Goal: Information Seeking & Learning: Learn about a topic

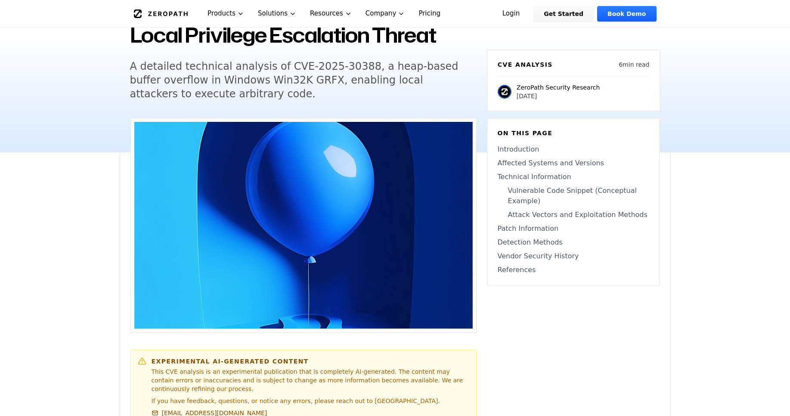
scroll to position [310, 0]
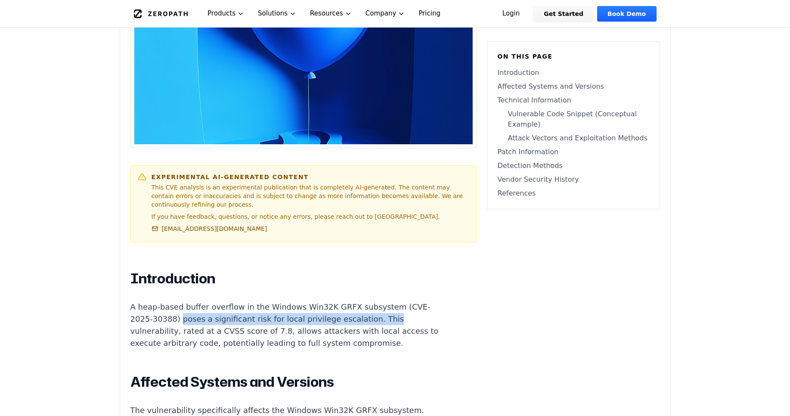
drag, startPoint x: 178, startPoint y: 319, endPoint x: 374, endPoint y: 320, distance: 195.8
click at [374, 320] on p "A heap-based buffer overflow in the Windows Win32K GRFX subsystem (CVE-2025-303…" at bounding box center [290, 325] width 320 height 48
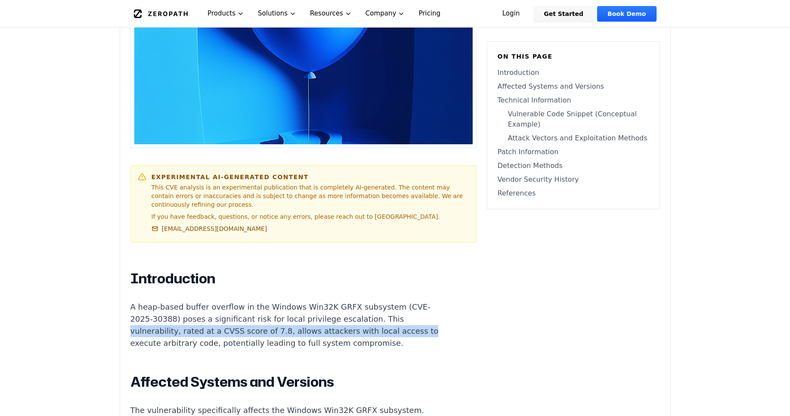
drag, startPoint x: 131, startPoint y: 332, endPoint x: 407, endPoint y: 331, distance: 276.3
click at [407, 331] on p "A heap-based buffer overflow in the Windows Win32K GRFX subsystem (CVE-2025-303…" at bounding box center [290, 325] width 320 height 48
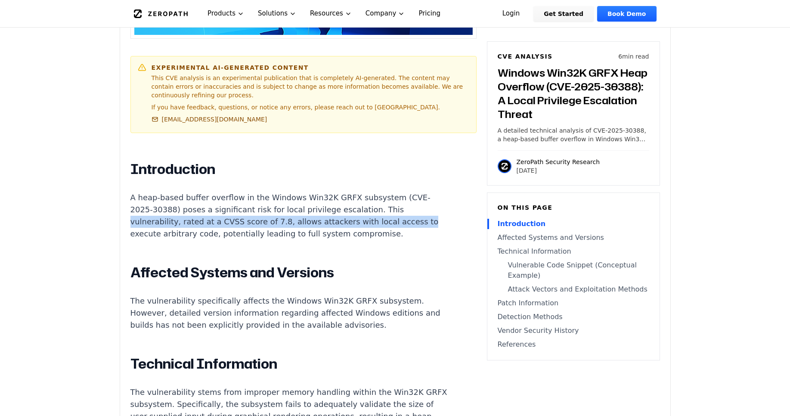
scroll to position [516, 0]
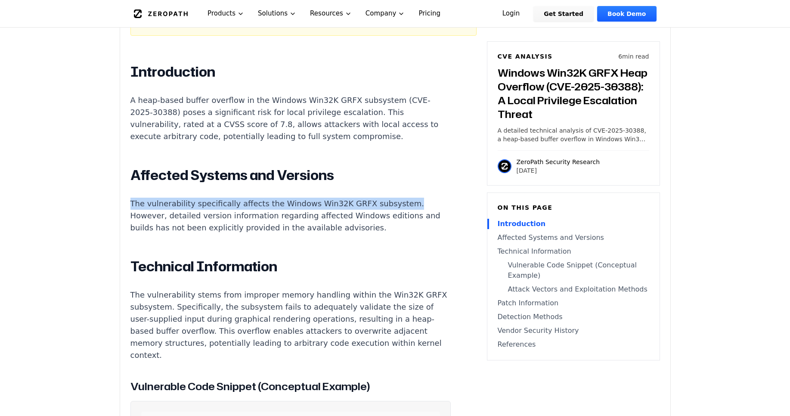
drag, startPoint x: 130, startPoint y: 204, endPoint x: 414, endPoint y: 205, distance: 283.6
click at [414, 205] on p "The vulnerability specifically affects the Windows Win32K GRFX subsystem. Howev…" at bounding box center [290, 216] width 320 height 36
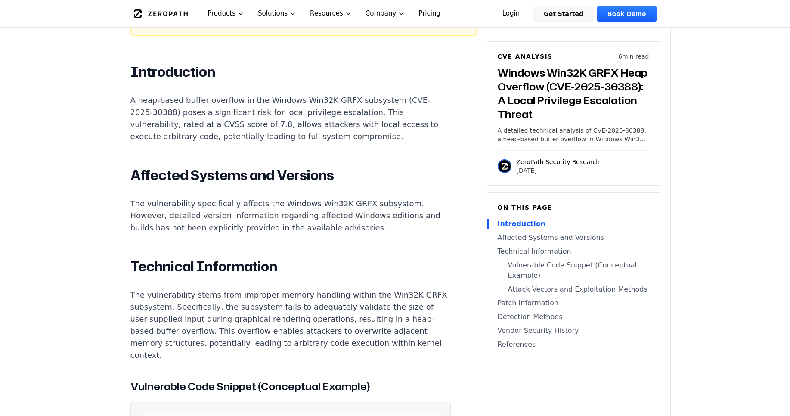
click at [135, 216] on p "The vulnerability specifically affects the Windows Win32K GRFX subsystem. Howev…" at bounding box center [290, 216] width 320 height 36
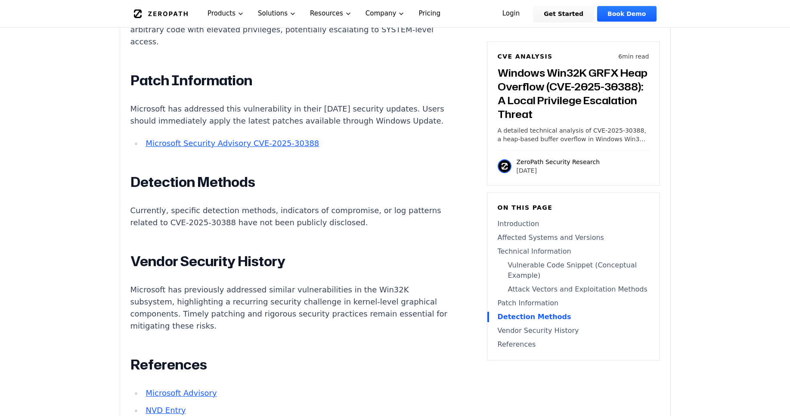
scroll to position [1033, 0]
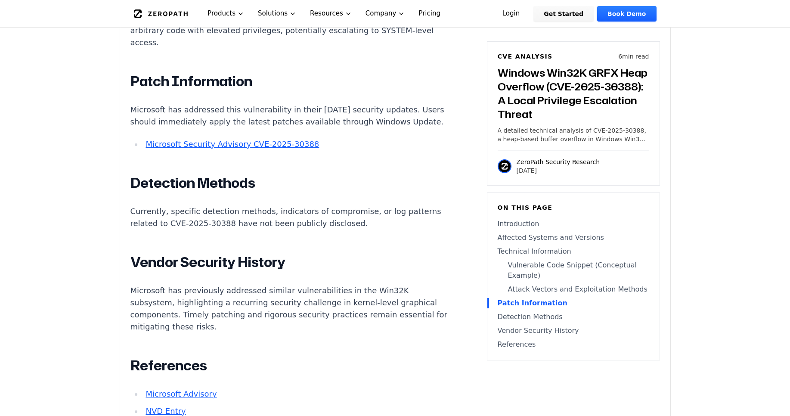
click at [220, 148] on link "Microsoft Security Advisory CVE-2025-30388" at bounding box center [231, 143] width 173 height 9
